Goal: Transaction & Acquisition: Purchase product/service

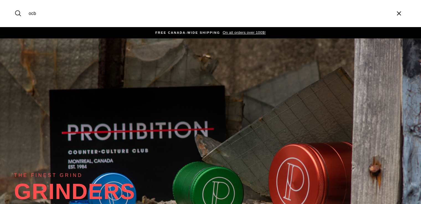
type input "ocb"
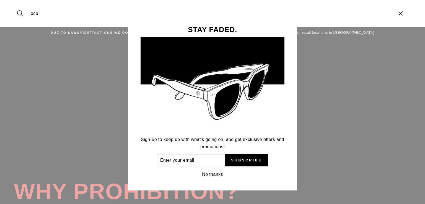
click at [216, 175] on button "No thanks" at bounding box center [212, 175] width 24 height 8
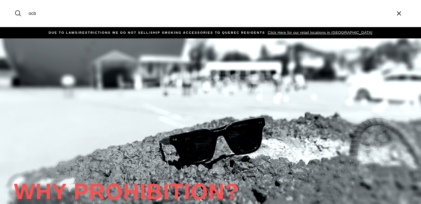
click at [88, 15] on input "ocb" at bounding box center [208, 13] width 365 height 19
click at [14, 4] on button "Search" at bounding box center [20, 13] width 12 height 19
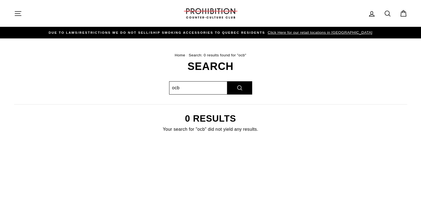
click at [196, 90] on input "ocb" at bounding box center [198, 87] width 58 height 13
click at [241, 87] on button "Search" at bounding box center [239, 87] width 25 height 13
